Goal: Task Accomplishment & Management: Manage account settings

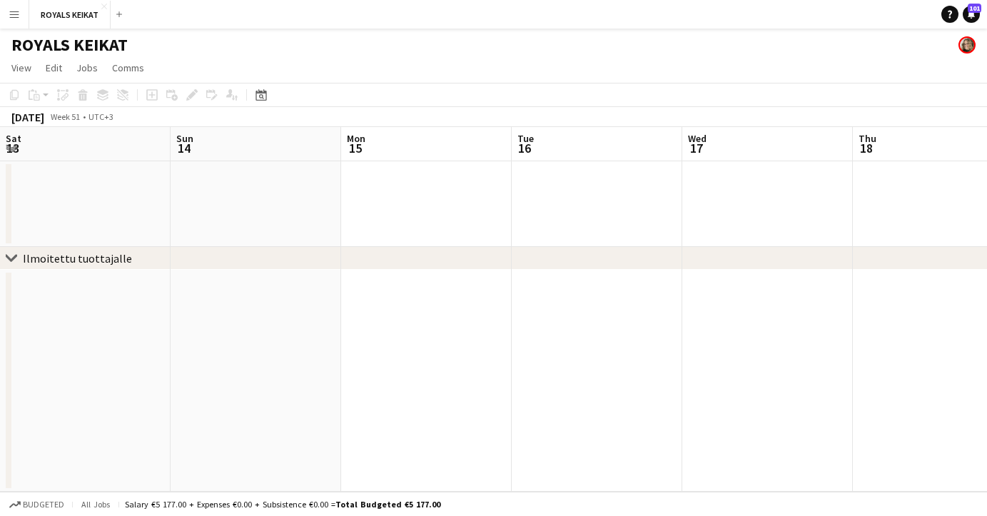
scroll to position [0, 432]
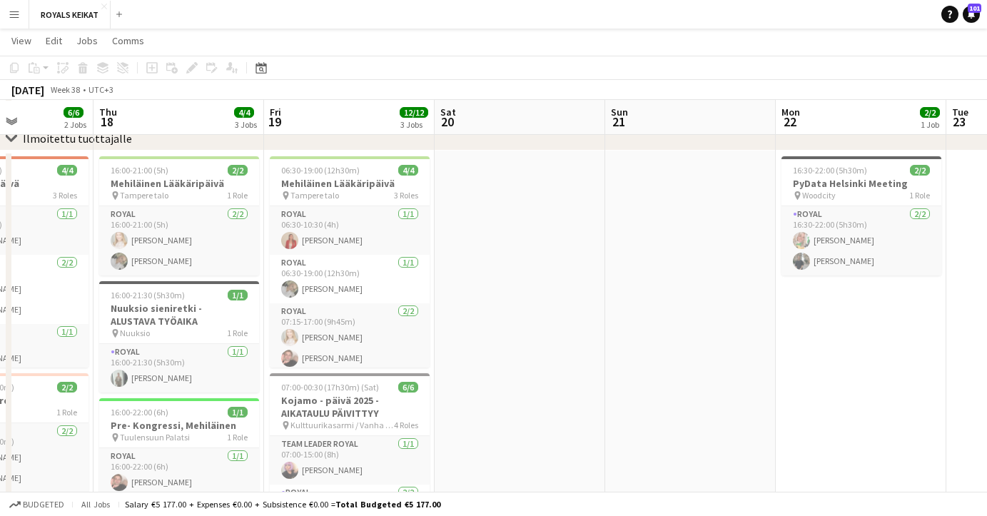
scroll to position [0, 407]
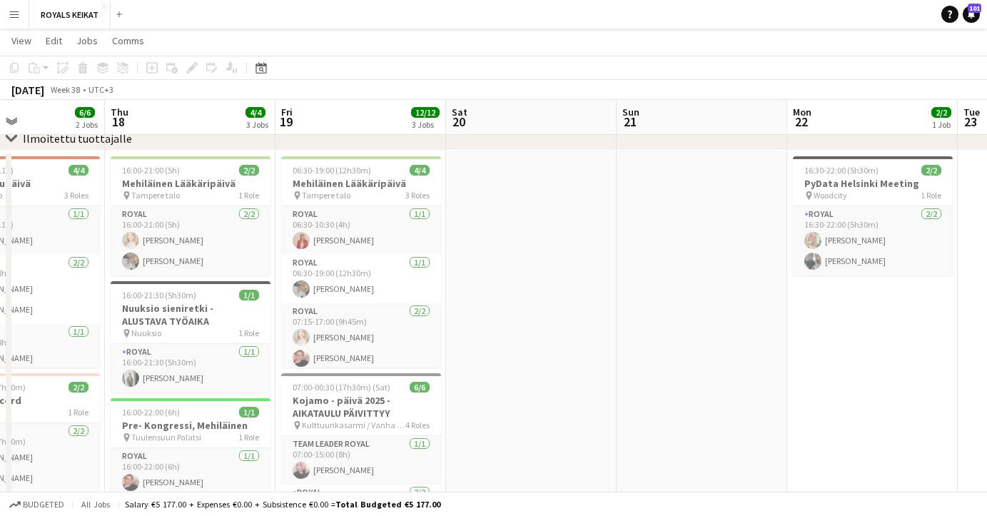
click at [14, 13] on app-icon "Menu" at bounding box center [14, 14] width 11 height 11
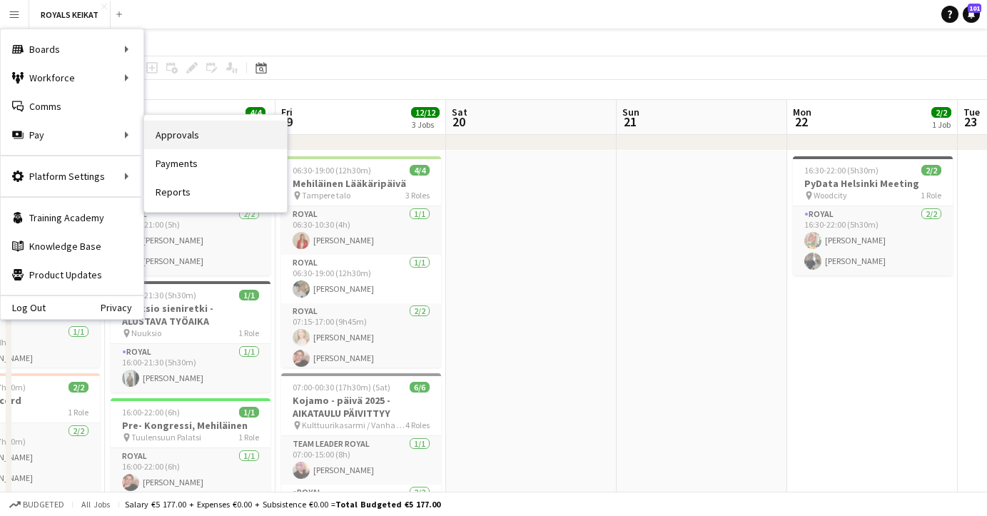
click at [193, 136] on link "Approvals" at bounding box center [215, 135] width 143 height 29
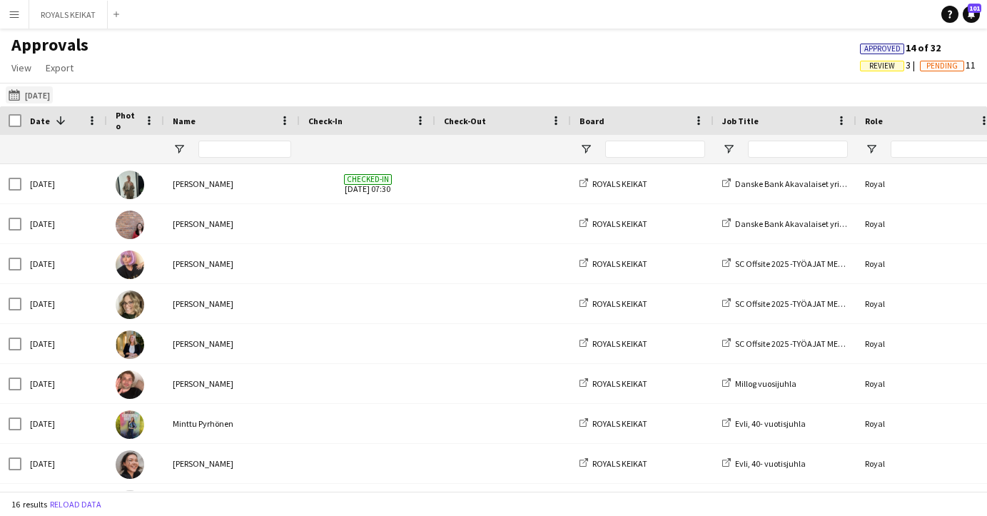
click at [45, 95] on button "05-09-2025 05-09-2025" at bounding box center [29, 94] width 47 height 17
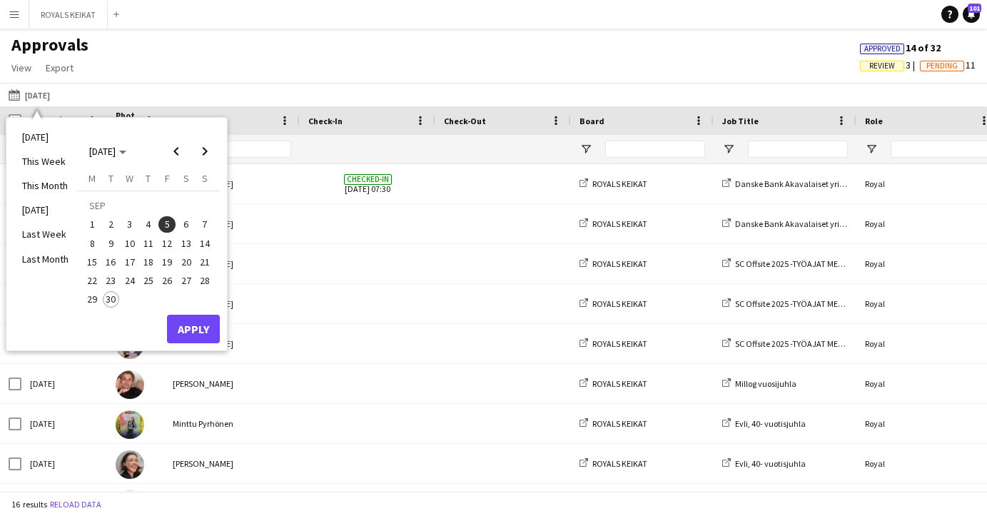
click at [151, 260] on span "18" at bounding box center [148, 261] width 17 height 17
click at [181, 329] on button "Apply" at bounding box center [193, 329] width 53 height 29
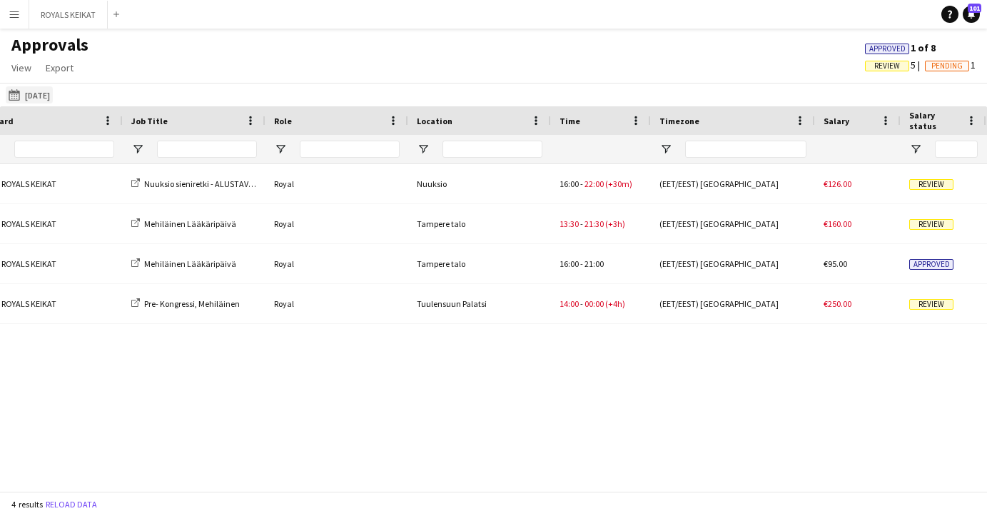
click at [53, 95] on button "05-09-2025 18-09-2025" at bounding box center [29, 94] width 47 height 17
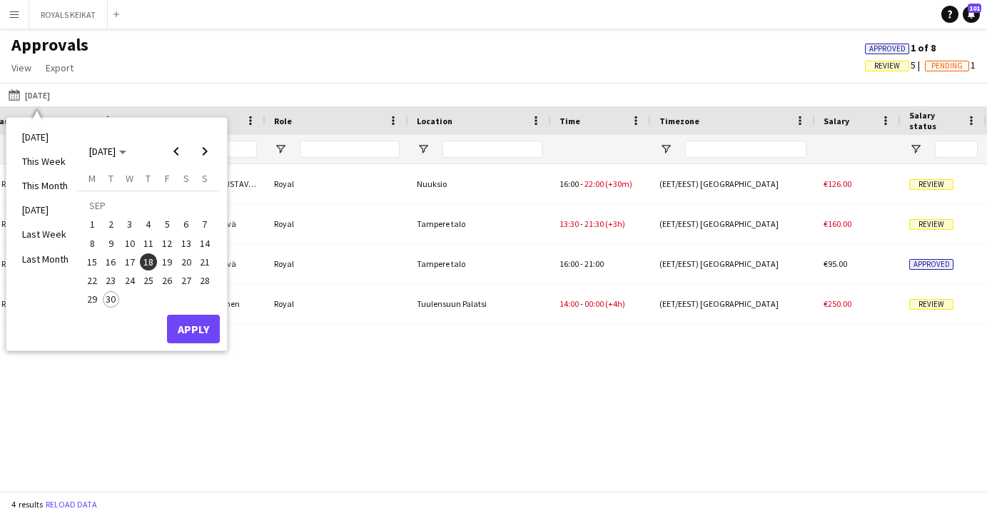
click at [166, 261] on span "19" at bounding box center [166, 261] width 17 height 17
click at [193, 331] on button "Apply" at bounding box center [193, 329] width 53 height 29
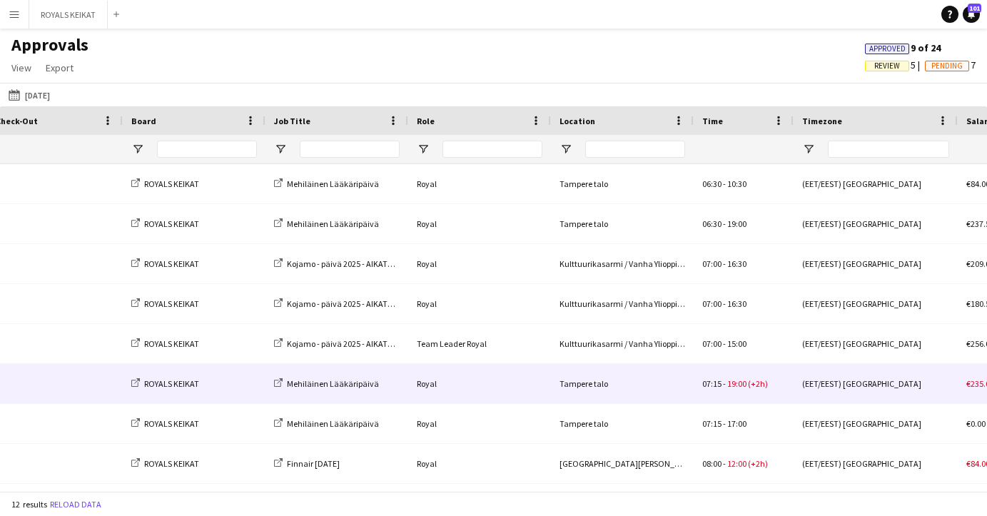
click at [727, 388] on span "19:00" at bounding box center [736, 383] width 19 height 11
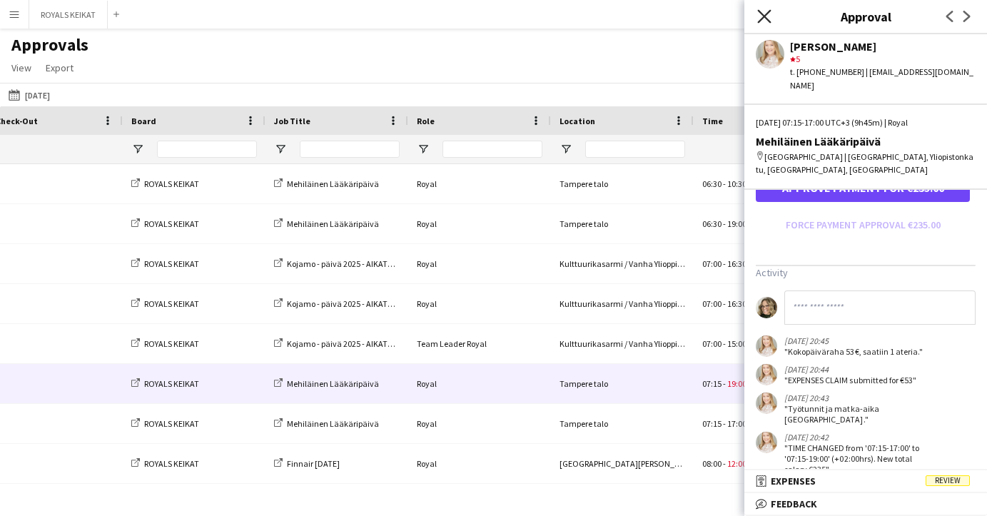
click at [764, 9] on icon "Close pop-in" at bounding box center [764, 16] width 14 height 14
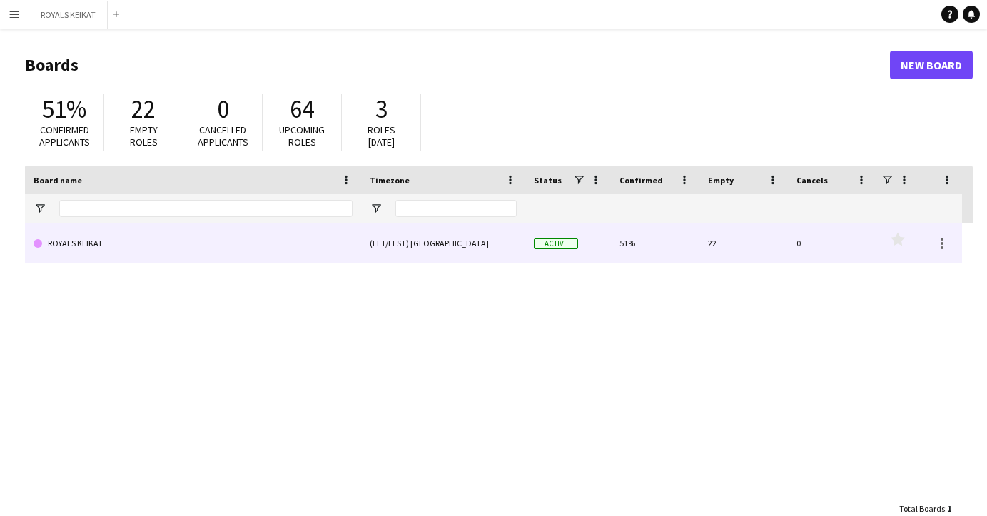
click at [109, 248] on link "ROYALS KEIKAT" at bounding box center [193, 243] width 319 height 40
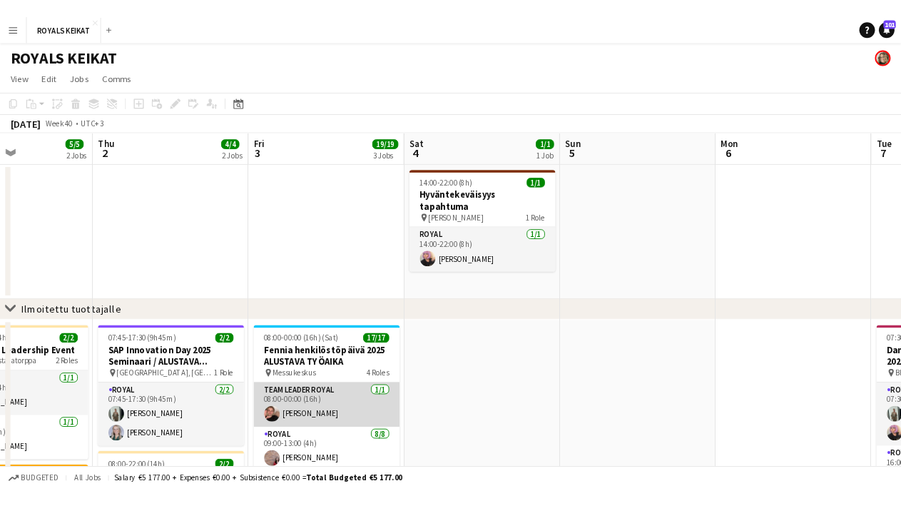
scroll to position [14, 0]
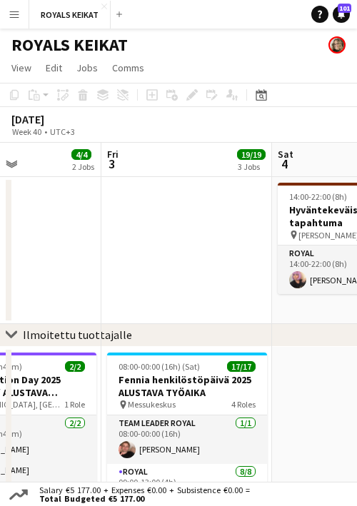
click at [9, 13] on app-icon "Menu" at bounding box center [14, 14] width 11 height 11
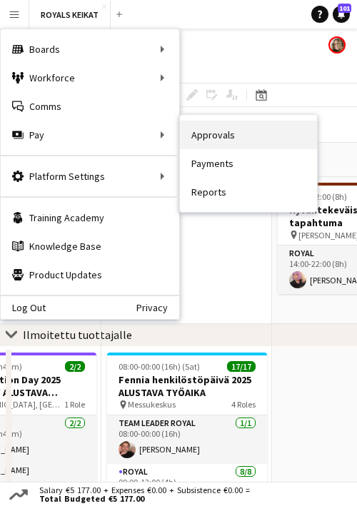
click at [201, 134] on link "Approvals" at bounding box center [248, 135] width 137 height 29
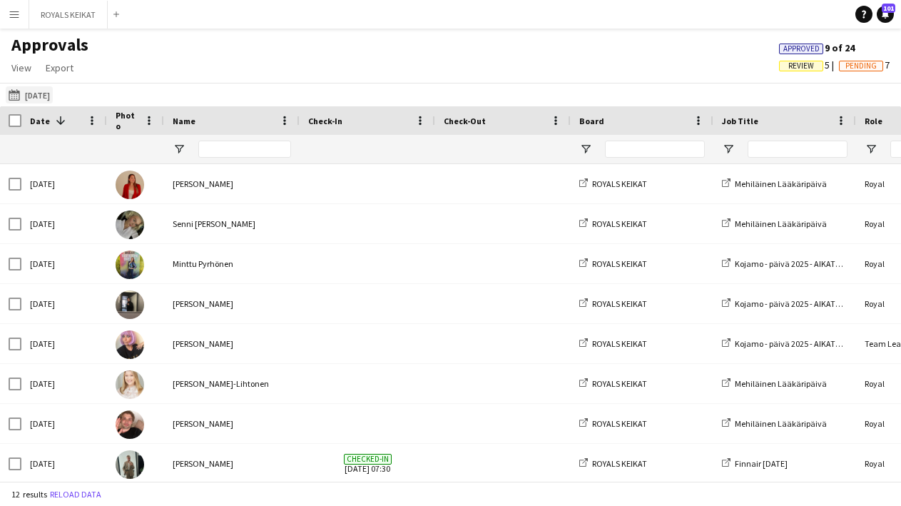
click at [43, 91] on button "[DATE] [DATE]" at bounding box center [29, 94] width 47 height 17
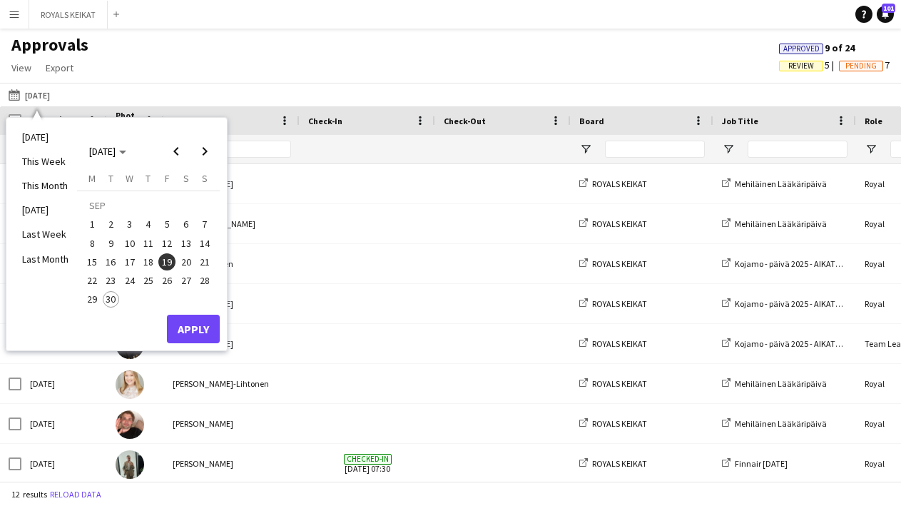
click at [149, 262] on span "18" at bounding box center [148, 261] width 17 height 17
click at [198, 323] on button "Apply" at bounding box center [193, 329] width 53 height 29
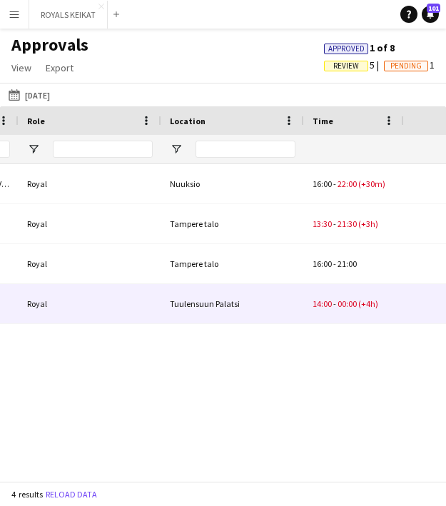
scroll to position [0, 582]
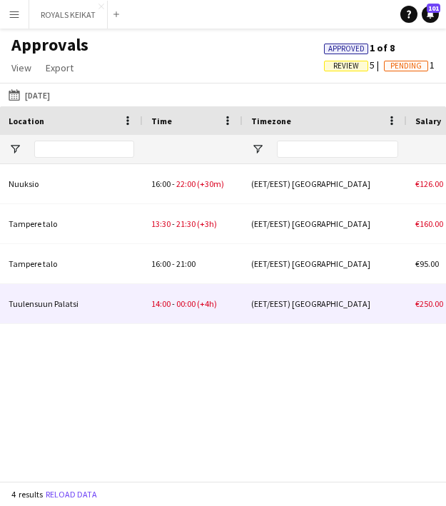
click at [227, 304] on div "14:00 - 00:00 (+4h)" at bounding box center [193, 303] width 100 height 39
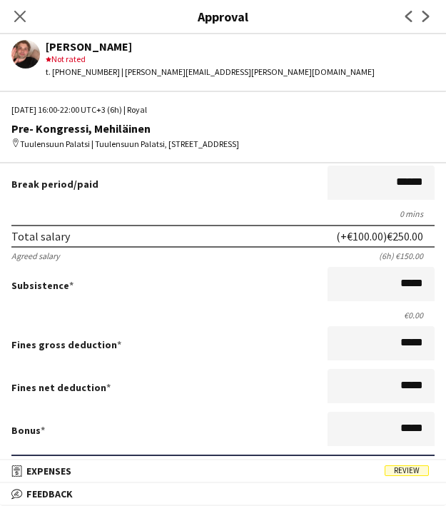
scroll to position [0, 0]
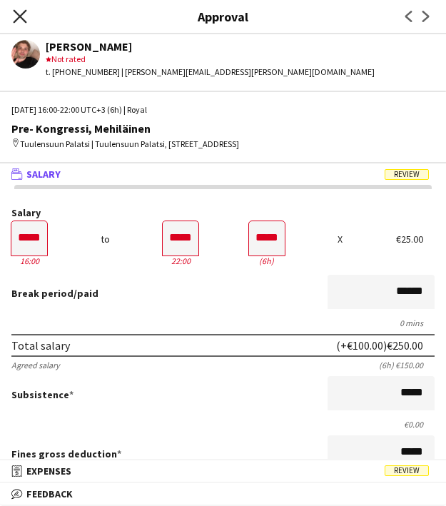
click at [17, 12] on icon "Close pop-in" at bounding box center [20, 16] width 14 height 14
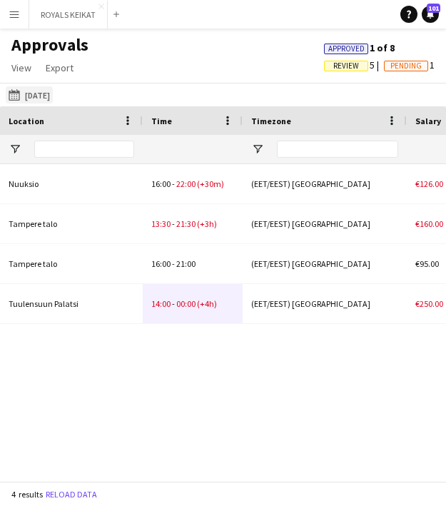
click at [49, 91] on button "[DATE] [DATE]" at bounding box center [29, 94] width 47 height 17
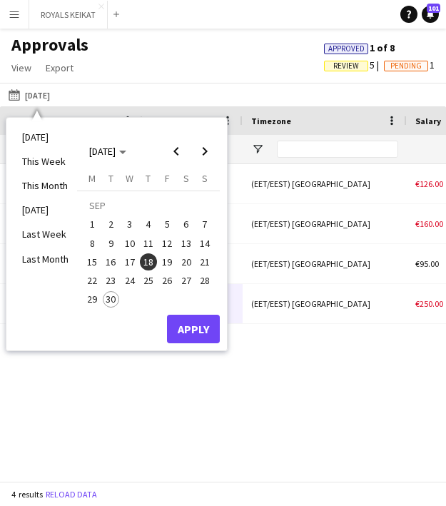
click at [171, 259] on span "19" at bounding box center [166, 261] width 17 height 17
click at [182, 330] on button "Apply" at bounding box center [193, 329] width 53 height 29
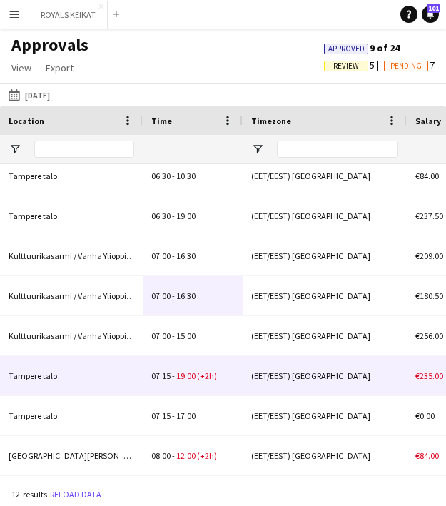
scroll to position [0, 906]
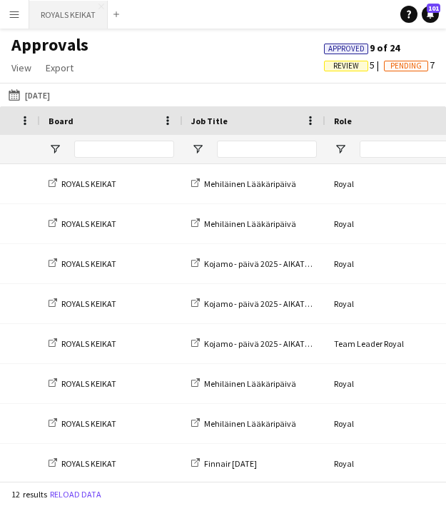
click at [49, 21] on button "ROYALS KEIKAT Close" at bounding box center [68, 15] width 79 height 28
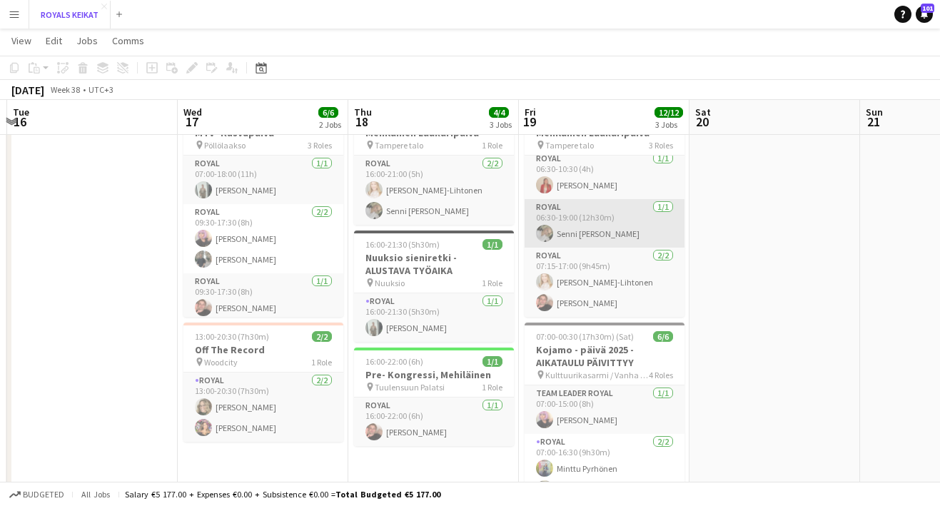
scroll to position [126, 0]
click at [580, 229] on app-card-role "Royal [DATE] 06:30-19:00 (12h30m) [PERSON_NAME]" at bounding box center [605, 222] width 160 height 49
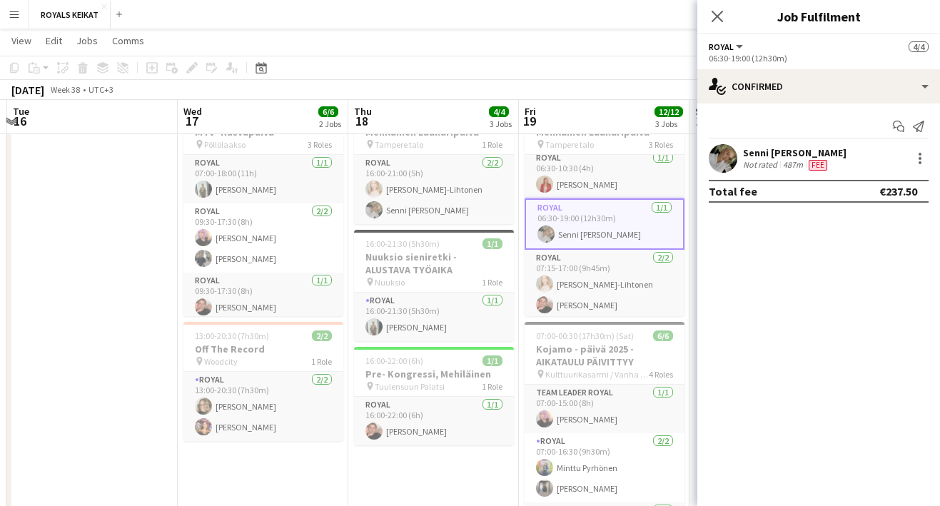
click at [772, 153] on div "Senni [PERSON_NAME]" at bounding box center [794, 152] width 103 height 13
